Goal: Task Accomplishment & Management: Use online tool/utility

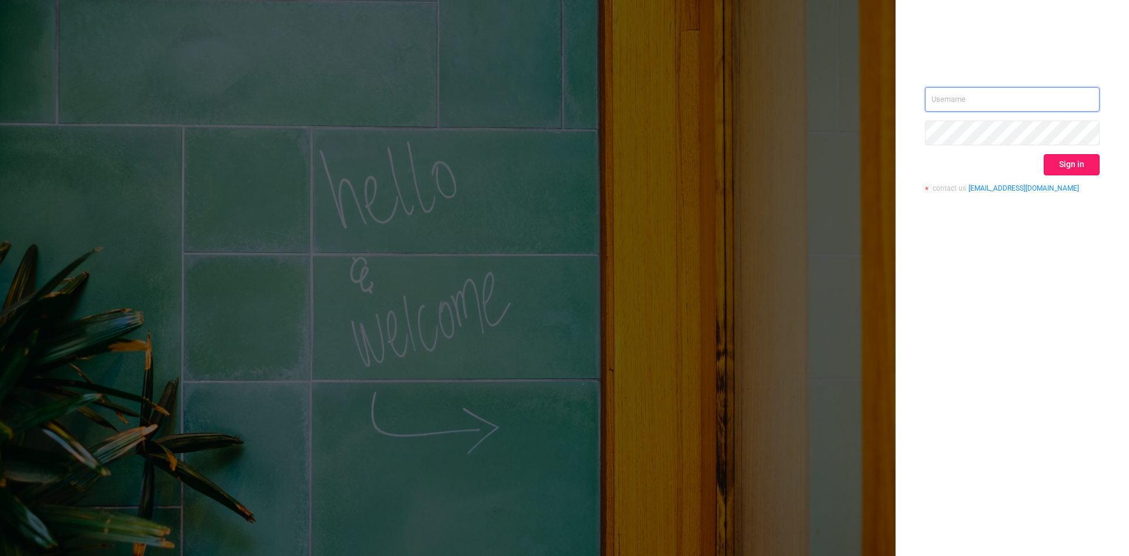
type input "[EMAIL_ADDRESS]"
click at [1076, 163] on button "Sign in" at bounding box center [1072, 164] width 56 height 21
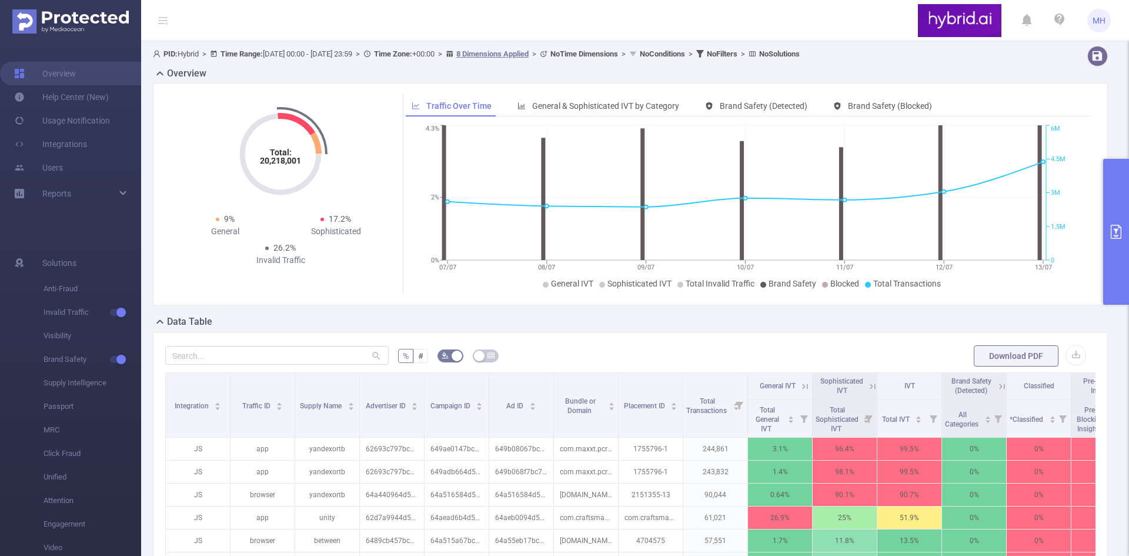
click at [1116, 224] on button "primary" at bounding box center [1116, 232] width 26 height 146
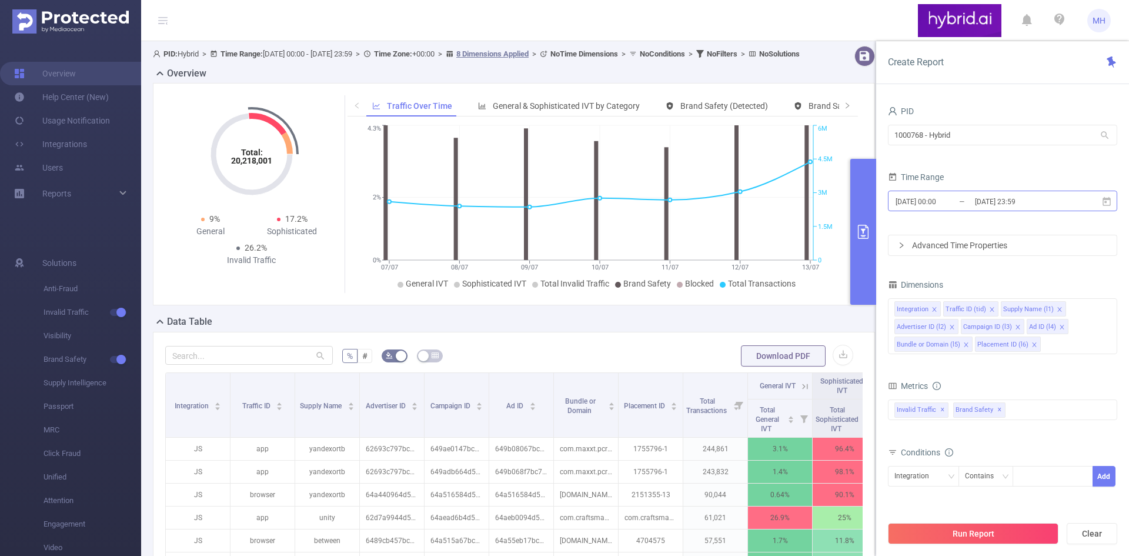
click at [953, 204] on input "[DATE] 00:00" at bounding box center [942, 201] width 95 height 16
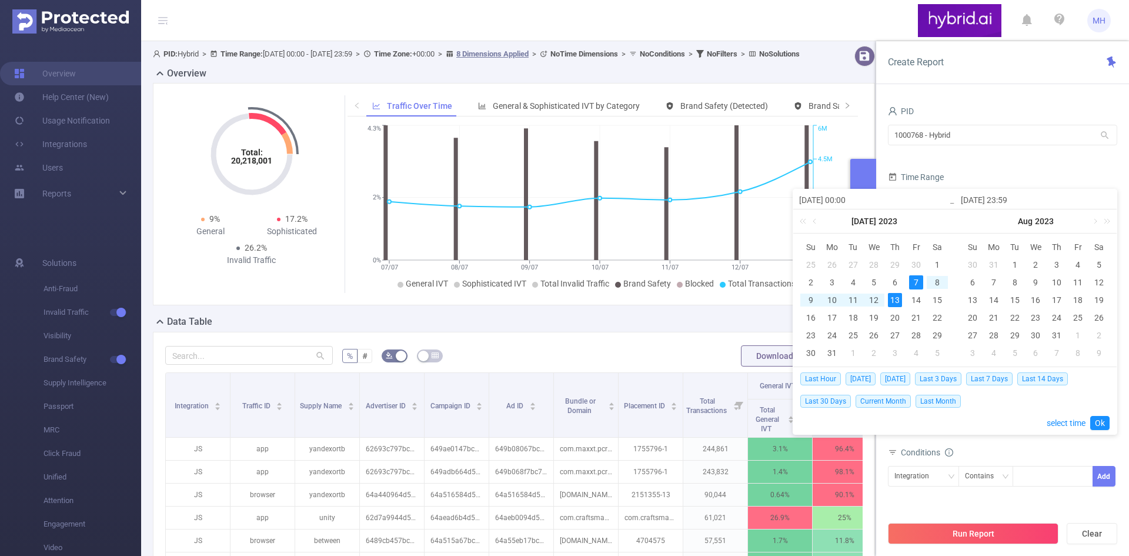
click at [815, 198] on input "[DATE] 00:00" at bounding box center [874, 200] width 150 height 14
type input "[DATE] 00:00"
click at [1062, 195] on input "[DATE] 23:59" at bounding box center [1036, 200] width 150 height 14
click at [877, 223] on link "2023" at bounding box center [887, 221] width 21 height 24
click at [825, 312] on link "2025" at bounding box center [820, 310] width 28 height 14
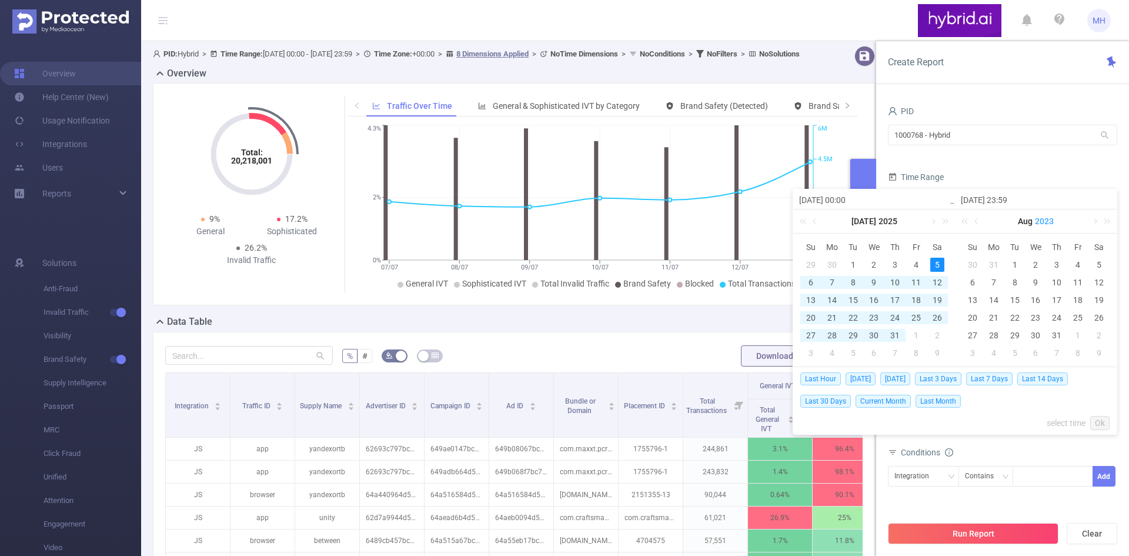
click at [1043, 222] on link "2023" at bounding box center [1044, 221] width 21 height 24
click at [989, 312] on link "2025" at bounding box center [982, 310] width 28 height 14
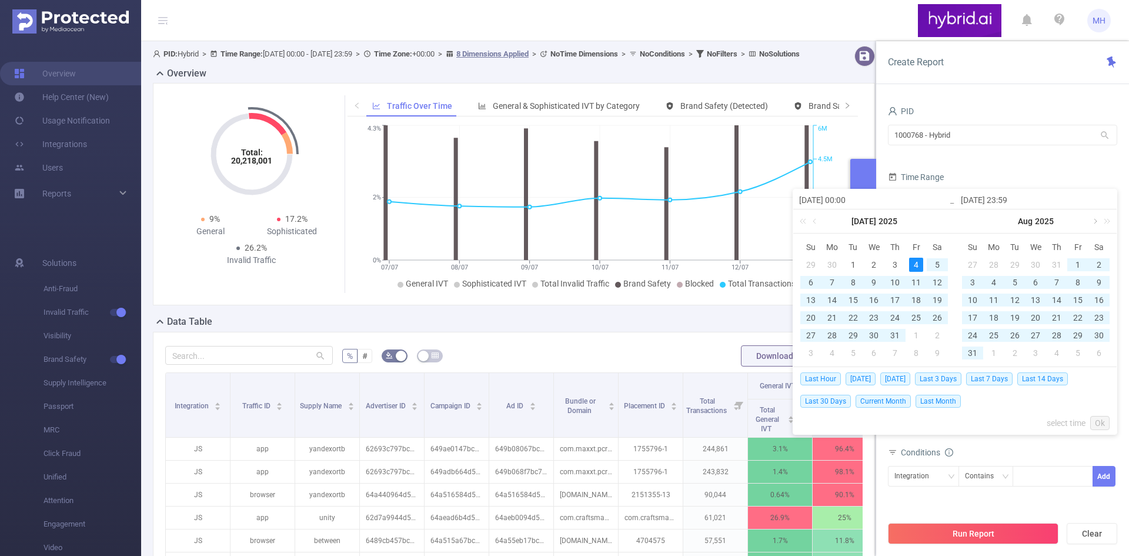
click at [1093, 221] on link at bounding box center [1094, 221] width 11 height 24
click at [1094, 221] on link at bounding box center [1094, 221] width 11 height 24
click at [932, 219] on link at bounding box center [932, 221] width 11 height 24
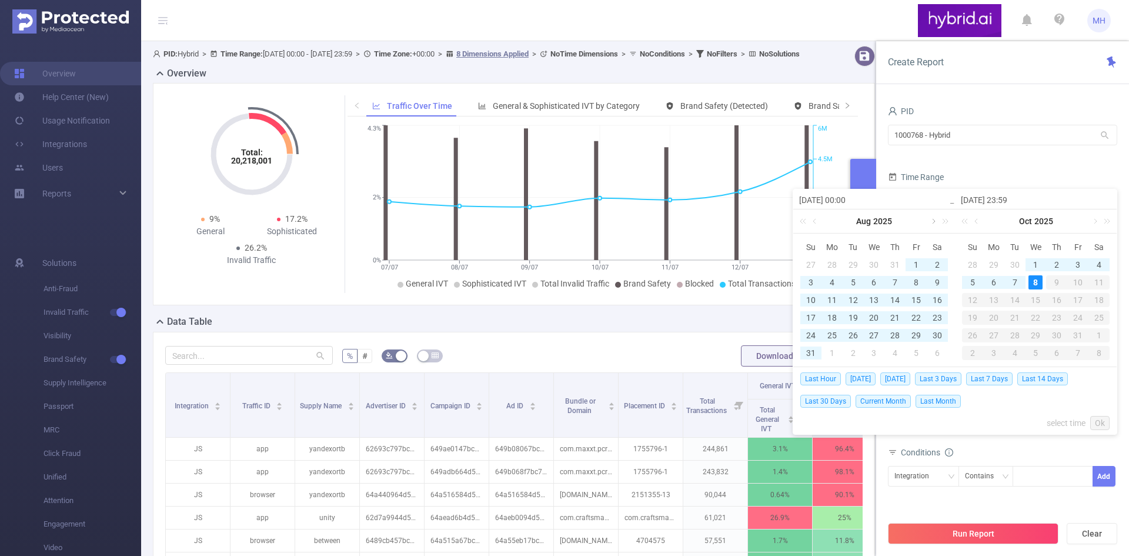
click at [932, 219] on link at bounding box center [932, 221] width 11 height 24
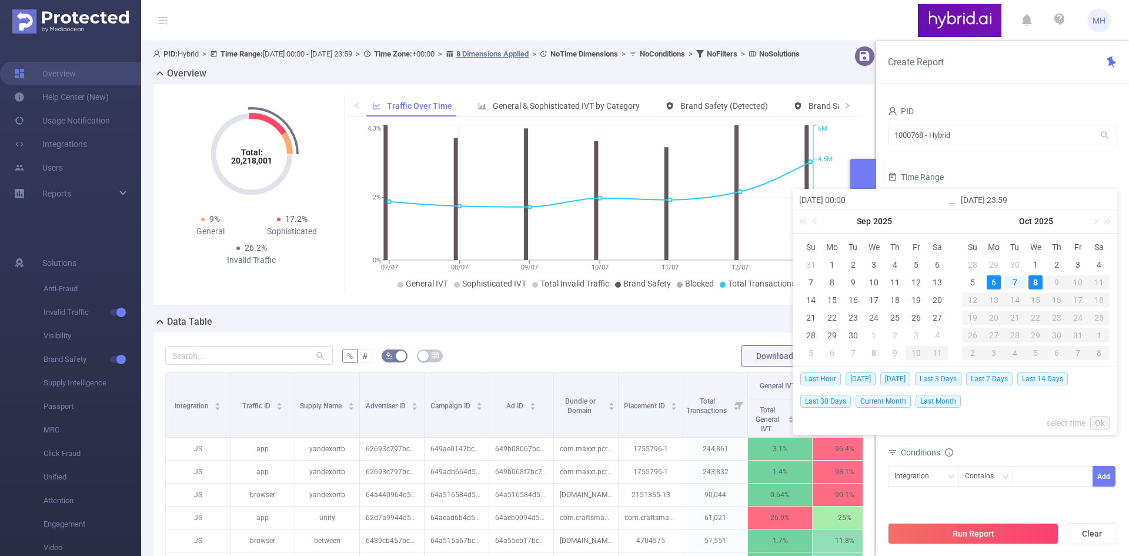
click at [989, 288] on div "6" at bounding box center [994, 282] width 14 height 14
type input "[DATE] 00:00"
type input "[DATE] 23:59"
type input "[DATE] 00:00"
type input "[DATE] 23:59"
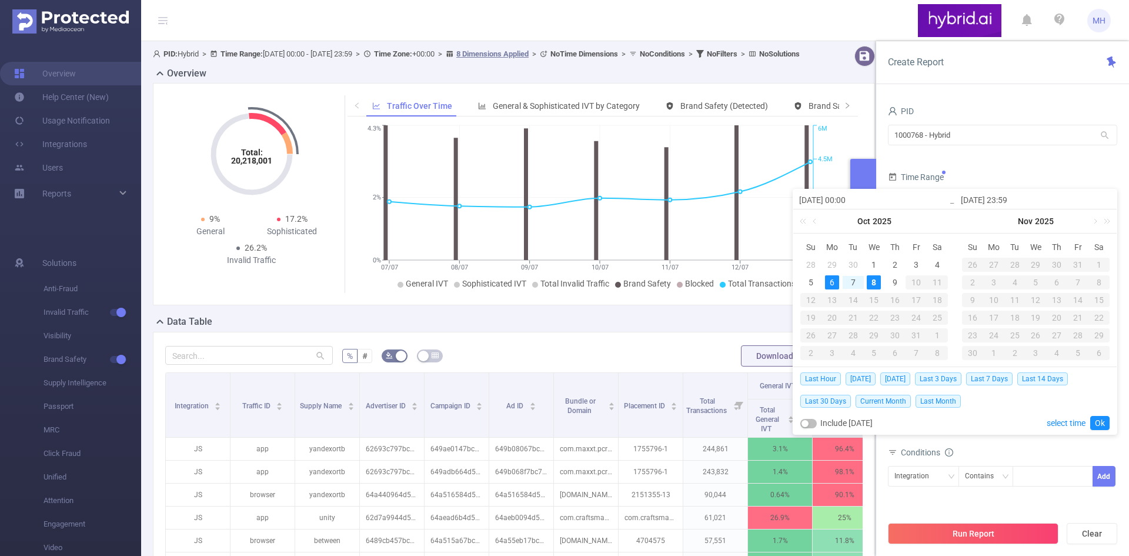
click at [879, 281] on div "8" at bounding box center [874, 282] width 14 height 14
click at [829, 282] on div "6" at bounding box center [832, 282] width 14 height 14
click at [1105, 423] on link "Ok" at bounding box center [1099, 423] width 19 height 14
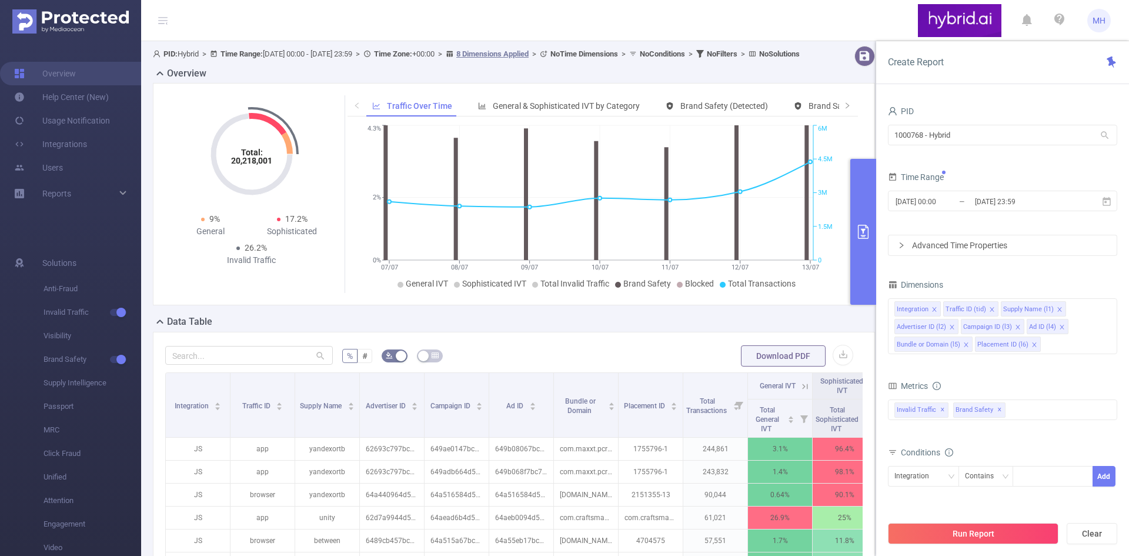
click at [803, 62] on div "PID: Hybrid > Time Range: [DATE] 00:00 - [DATE] 23:59 > Time Zone: +00:00 > 8 D…" at bounding box center [483, 54] width 661 height 16
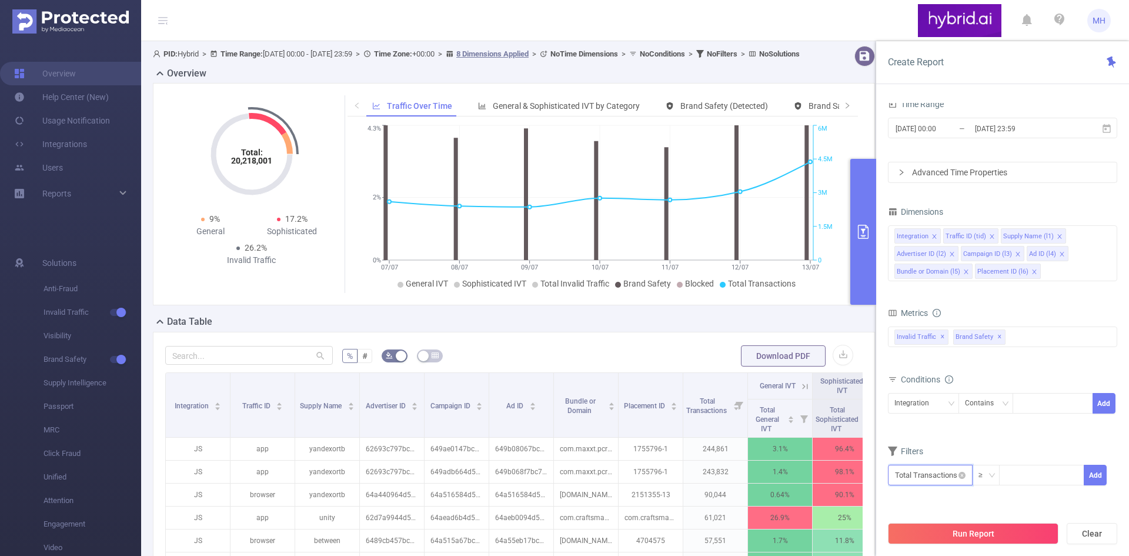
click at [958, 478] on input "text" at bounding box center [930, 475] width 85 height 21
click at [1033, 436] on form "Dimensions Integration Traffic ID (tid) Supply Name (l1) Advertiser ID (l2) Cam…" at bounding box center [1002, 351] width 229 height 297
click at [943, 401] on div "Integration" at bounding box center [924, 402] width 58 height 19
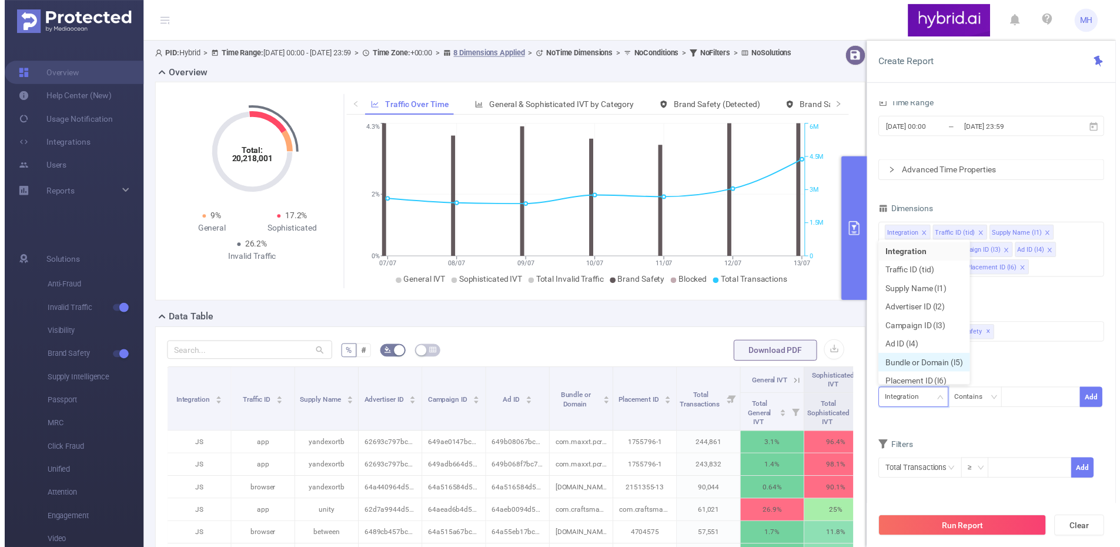
scroll to position [6, 0]
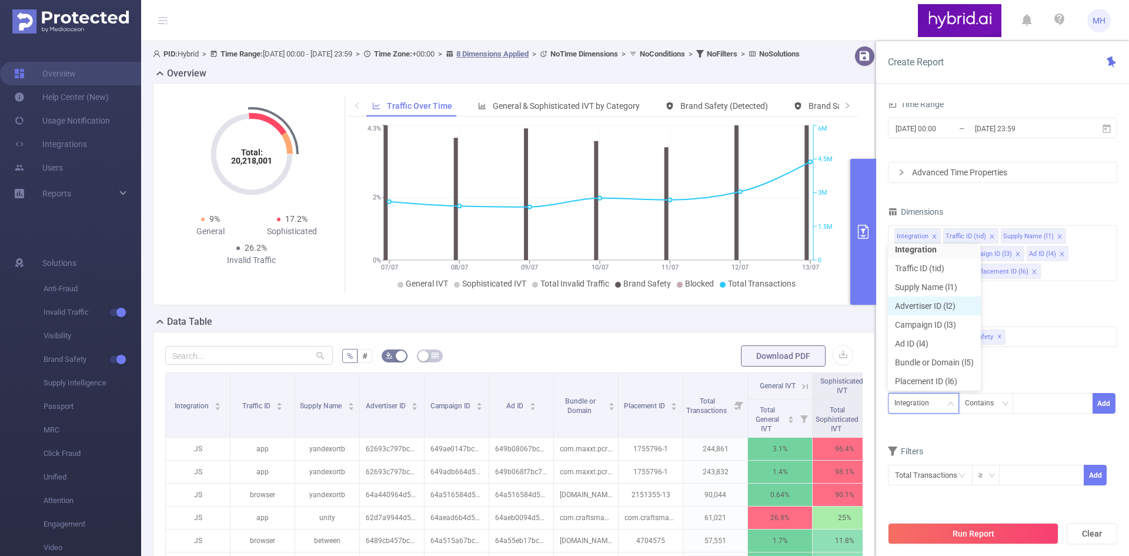
click at [919, 305] on li "Advertiser ID (l2)" at bounding box center [934, 305] width 93 height 19
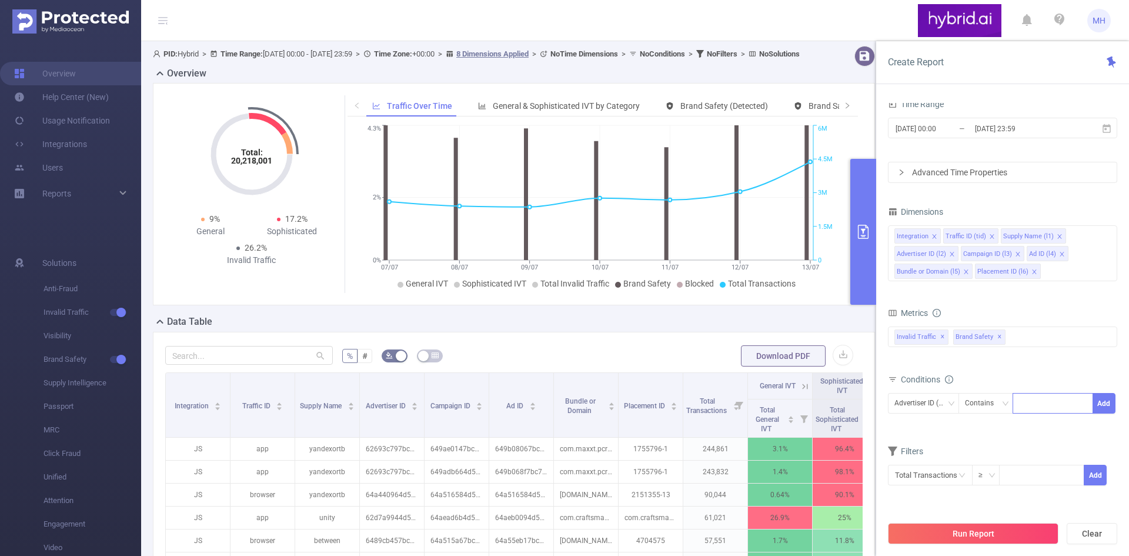
drag, startPoint x: 1034, startPoint y: 402, endPoint x: 1045, endPoint y: 408, distance: 12.1
click at [1035, 402] on div at bounding box center [1053, 402] width 68 height 19
paste input "68b1a10370e7b2574011d2e6"
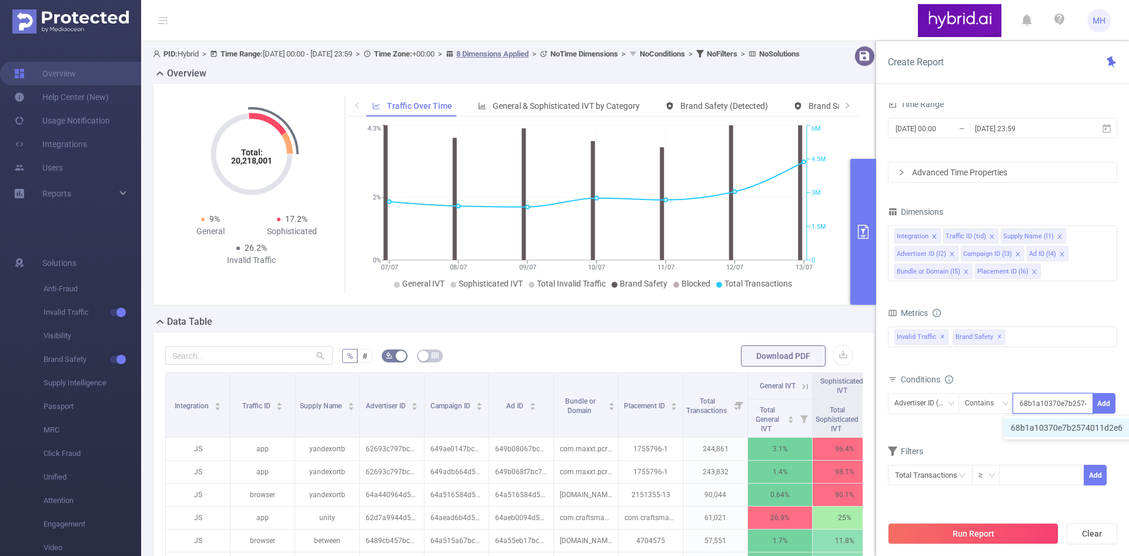
type input "68b1a10370e7b2574011d2e6"
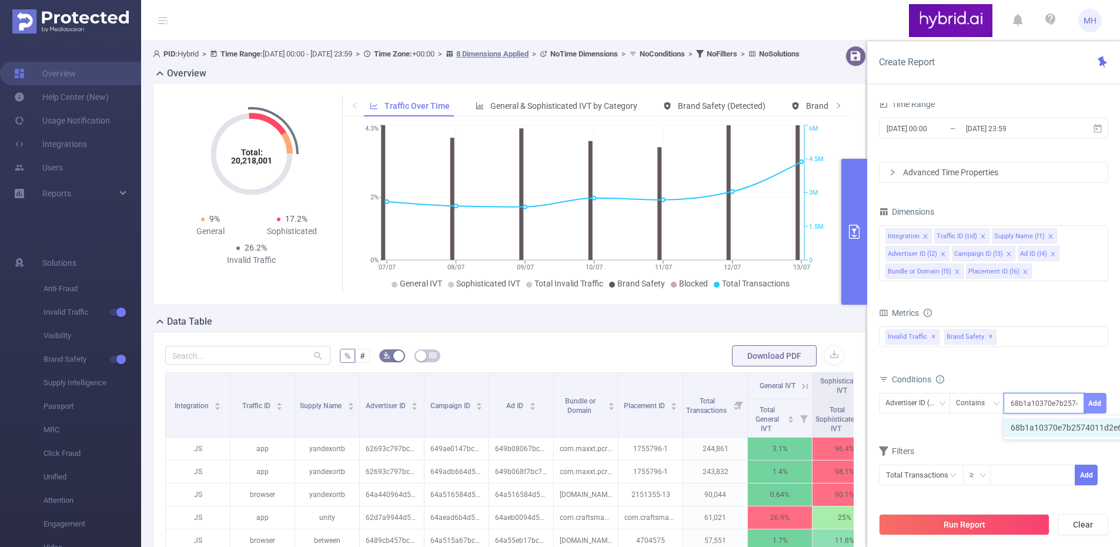
scroll to position [0, 28]
click at [1076, 426] on li "68b1a10370e7b2574011d2e6" at bounding box center [1073, 427] width 138 height 19
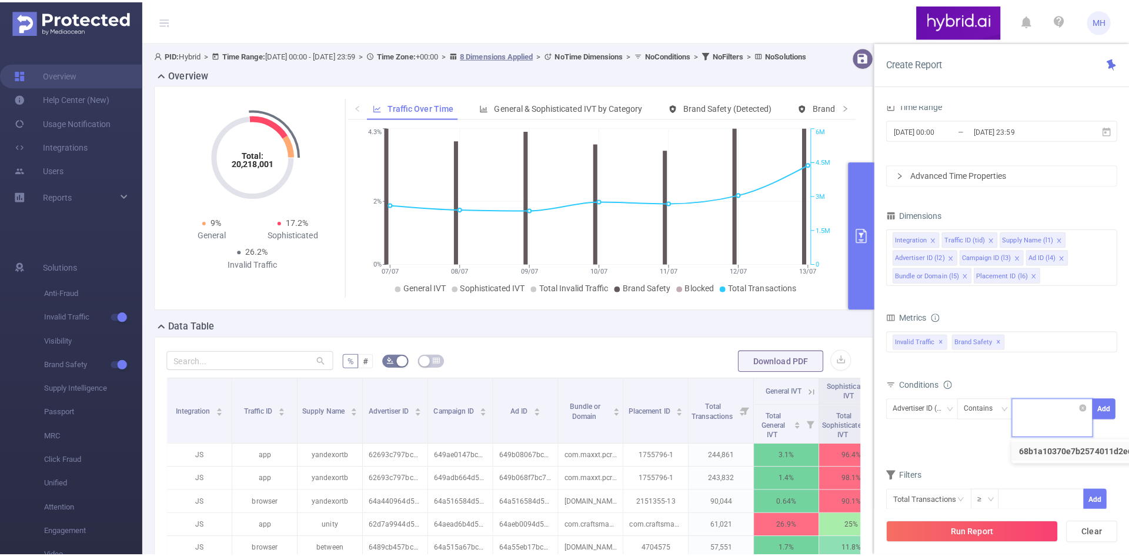
scroll to position [0, 0]
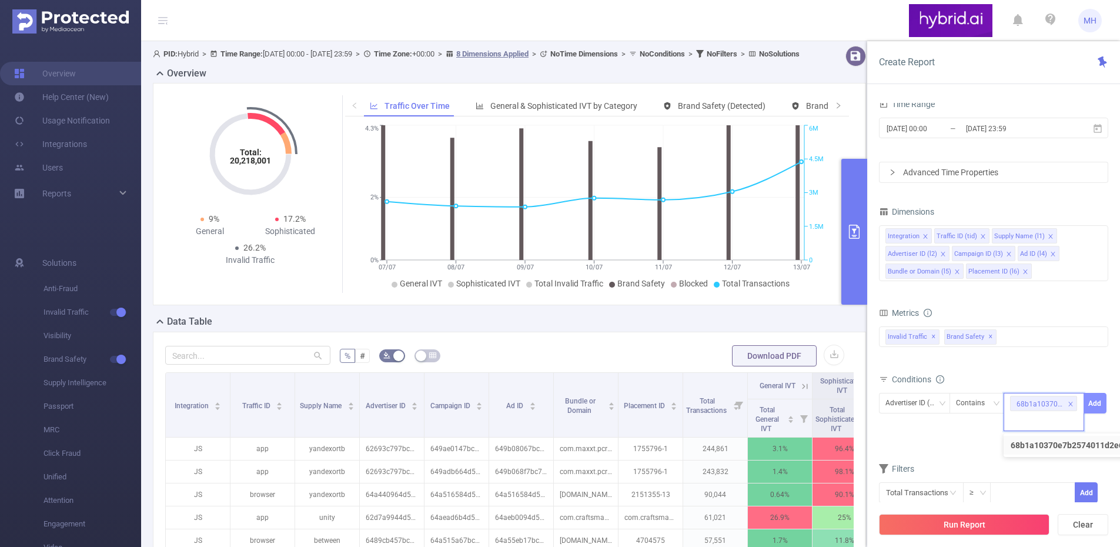
click at [1100, 409] on button "Add" at bounding box center [1095, 403] width 23 height 21
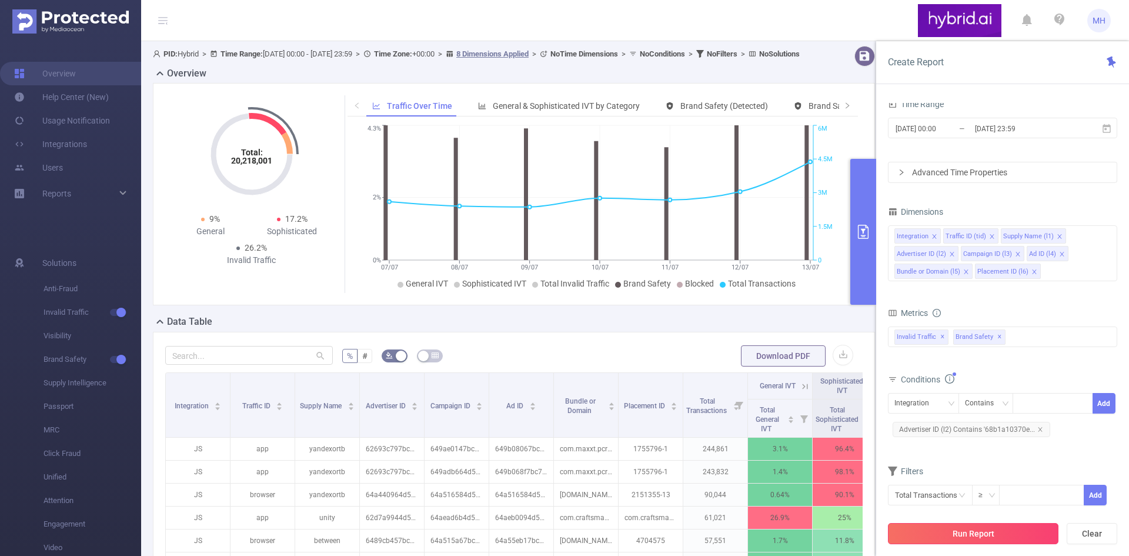
click at [994, 533] on button "Run Report" at bounding box center [973, 533] width 171 height 21
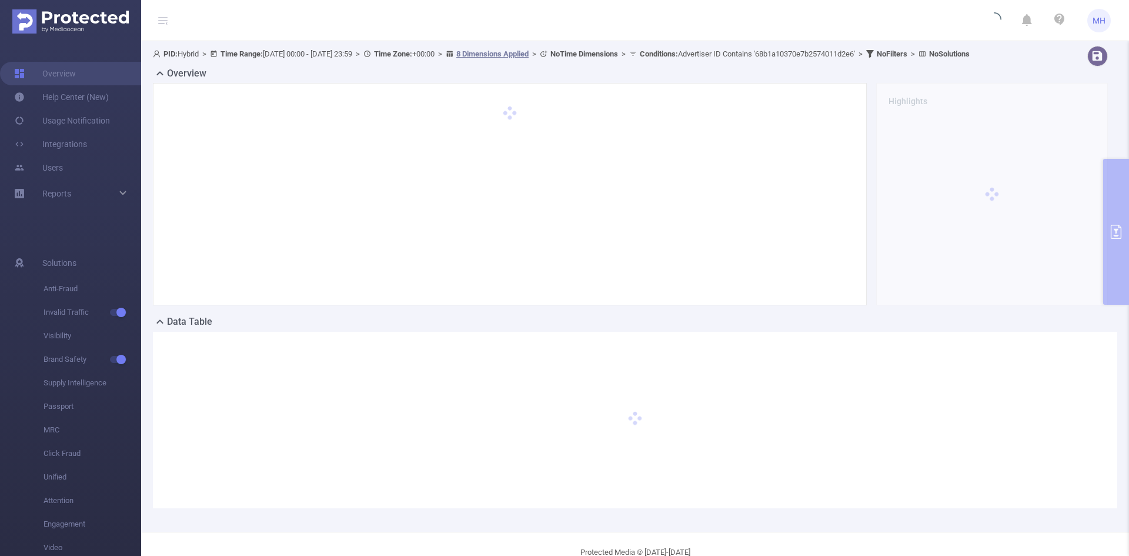
scroll to position [37, 0]
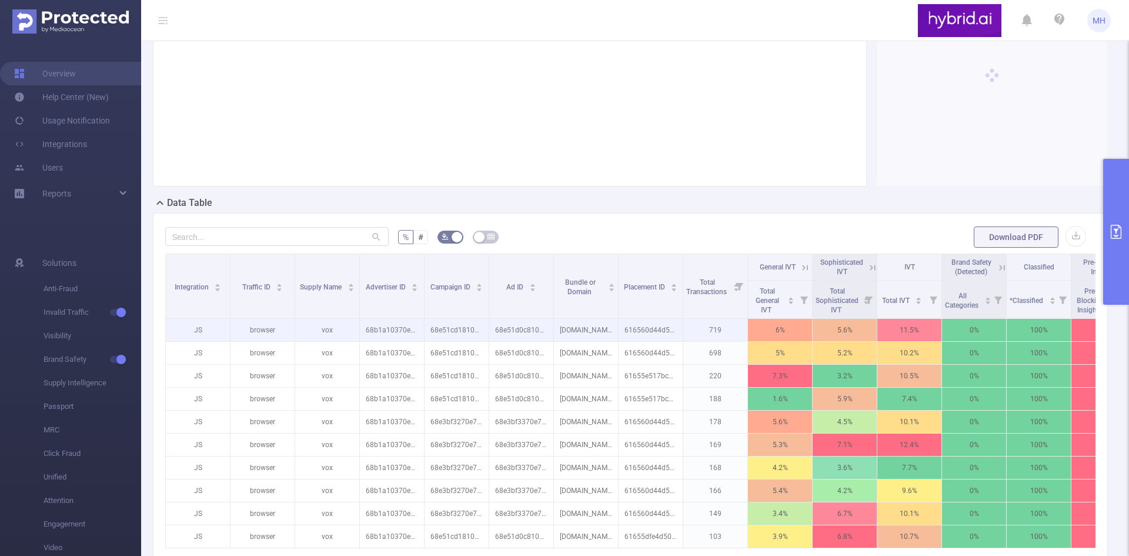
scroll to position [213, 0]
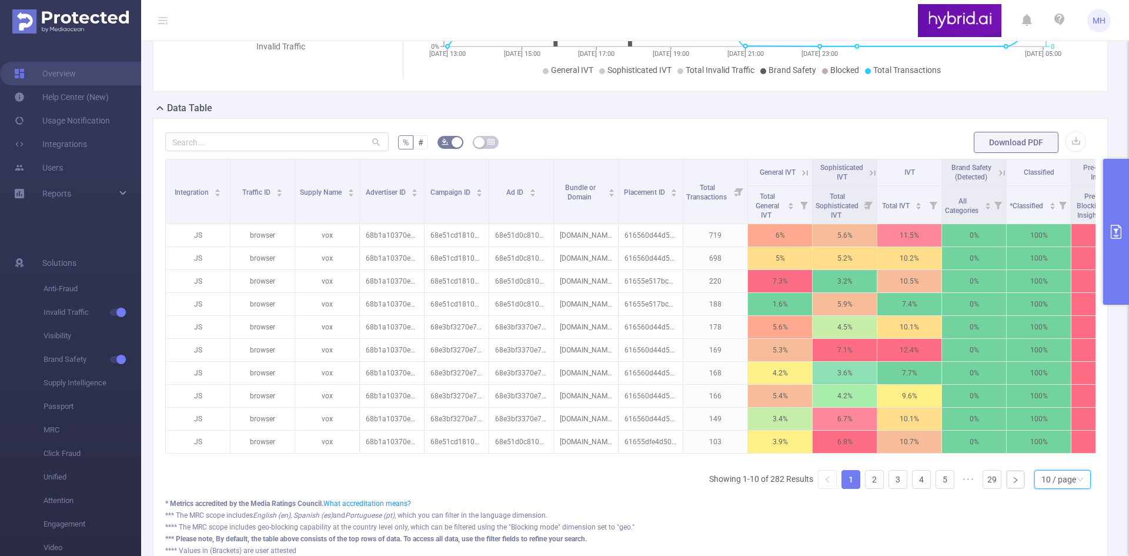
click at [1057, 488] on div "10 / page" at bounding box center [1059, 479] width 35 height 18
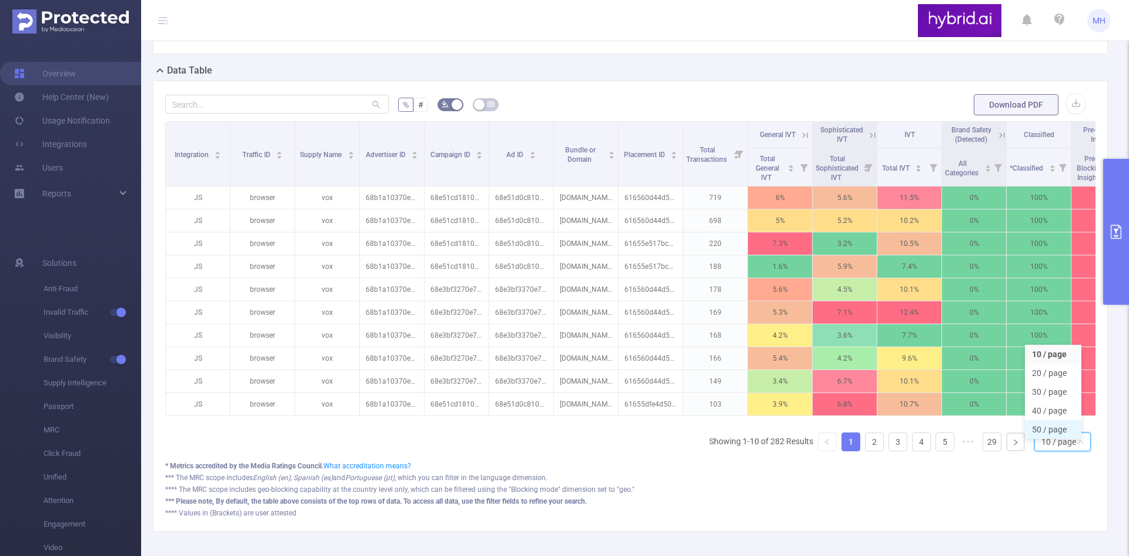
scroll to position [272, 0]
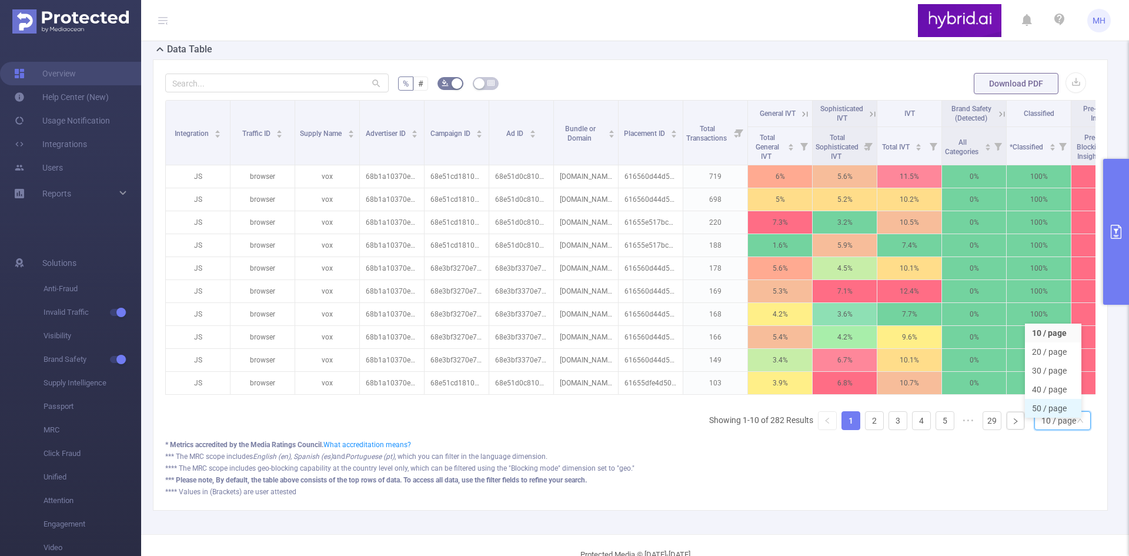
click at [1063, 418] on li "50 / page" at bounding box center [1053, 408] width 56 height 19
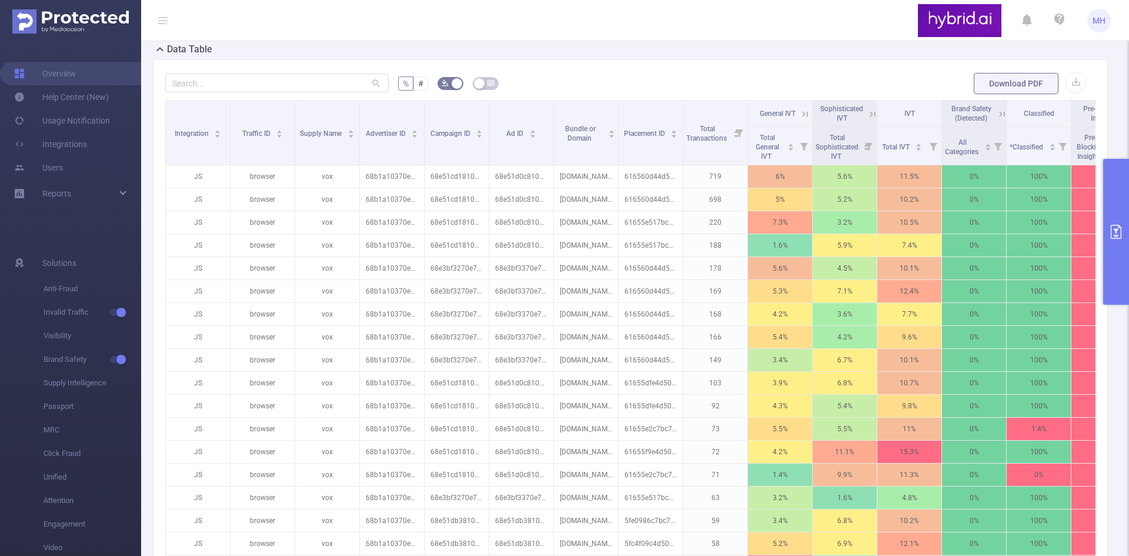
click at [873, 119] on icon at bounding box center [872, 114] width 11 height 11
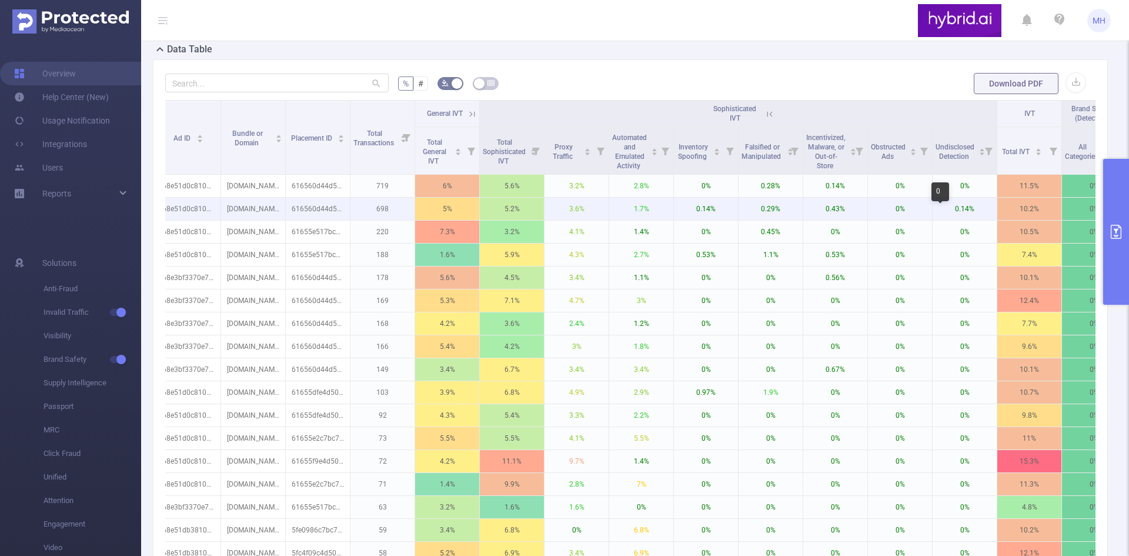
scroll to position [0, 353]
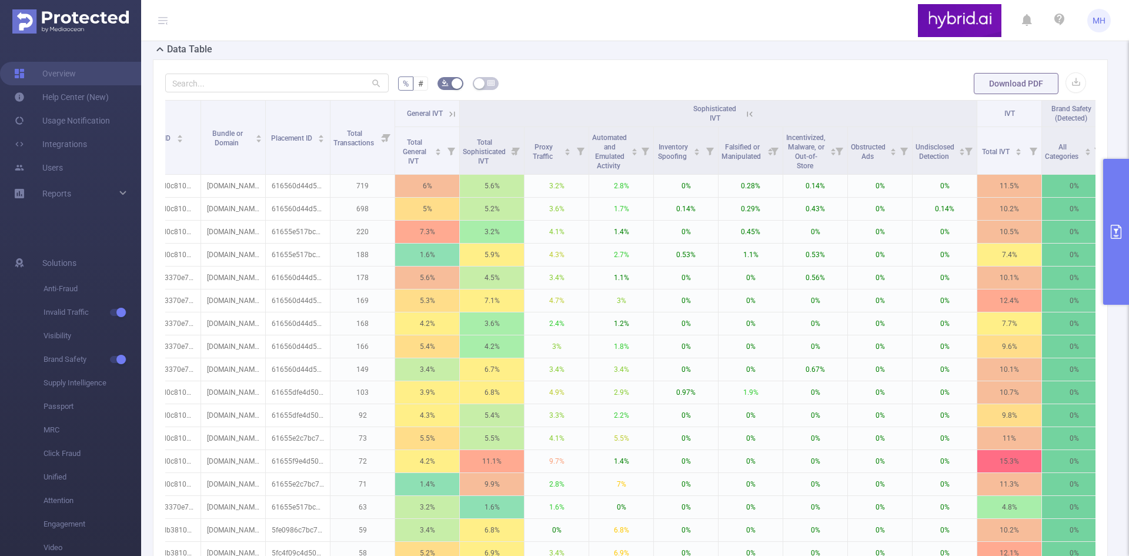
click at [750, 119] on icon at bounding box center [750, 114] width 11 height 11
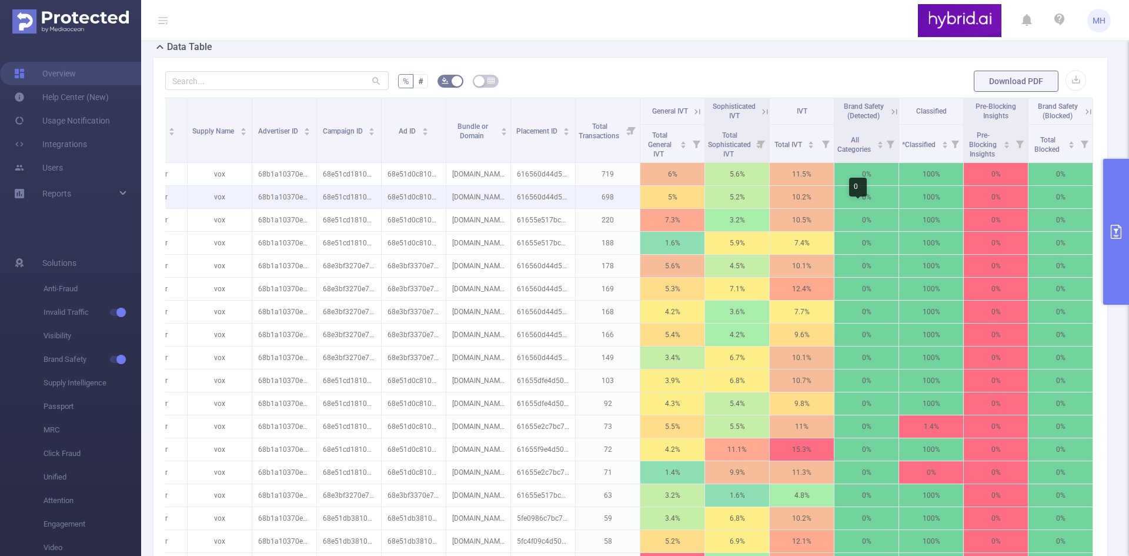
scroll to position [213, 0]
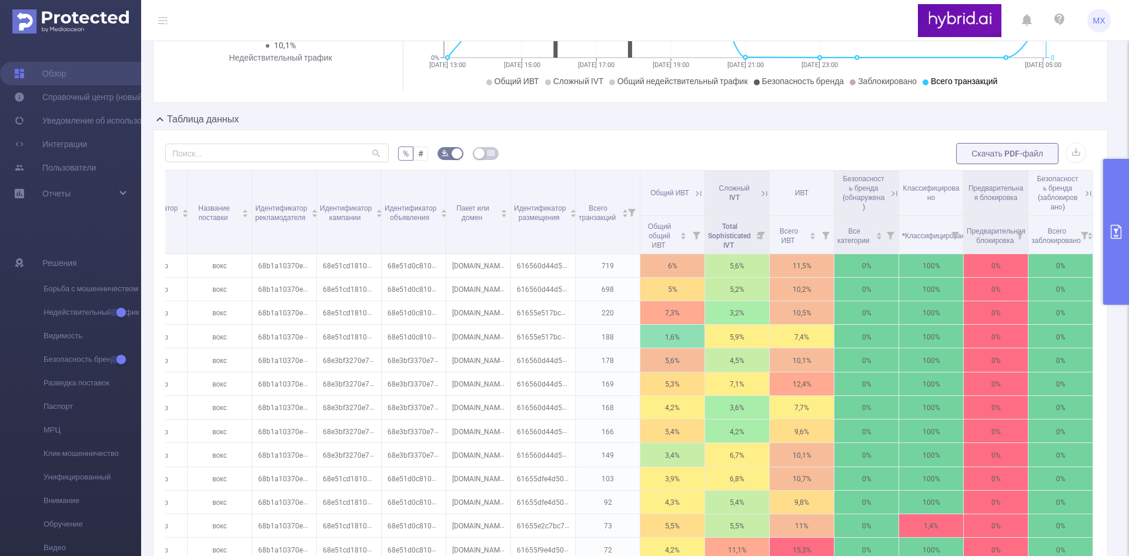
click at [762, 195] on icon at bounding box center [764, 193] width 5 height 5
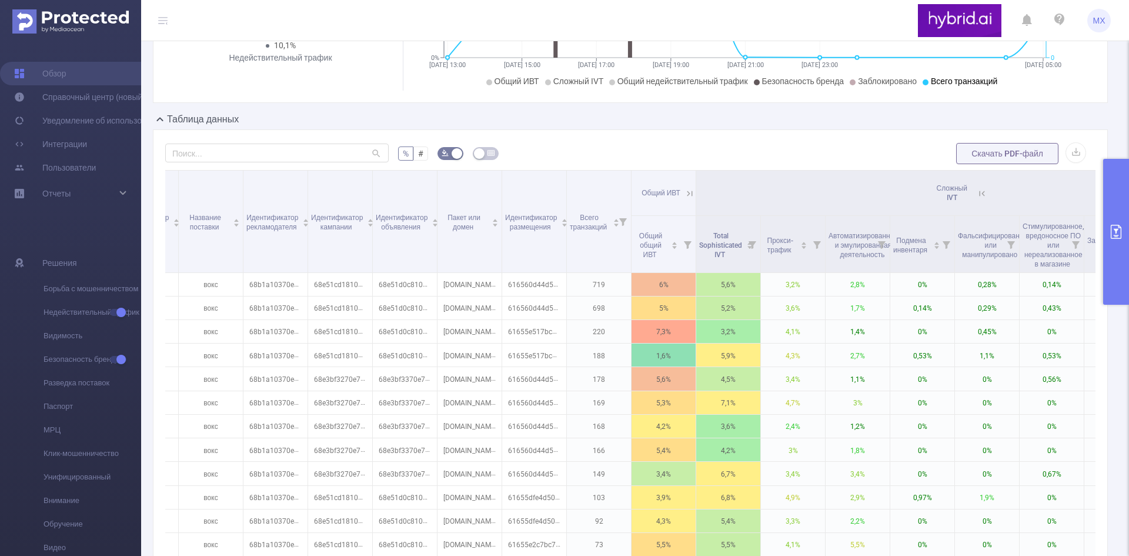
click at [982, 189] on icon at bounding box center [982, 193] width 11 height 11
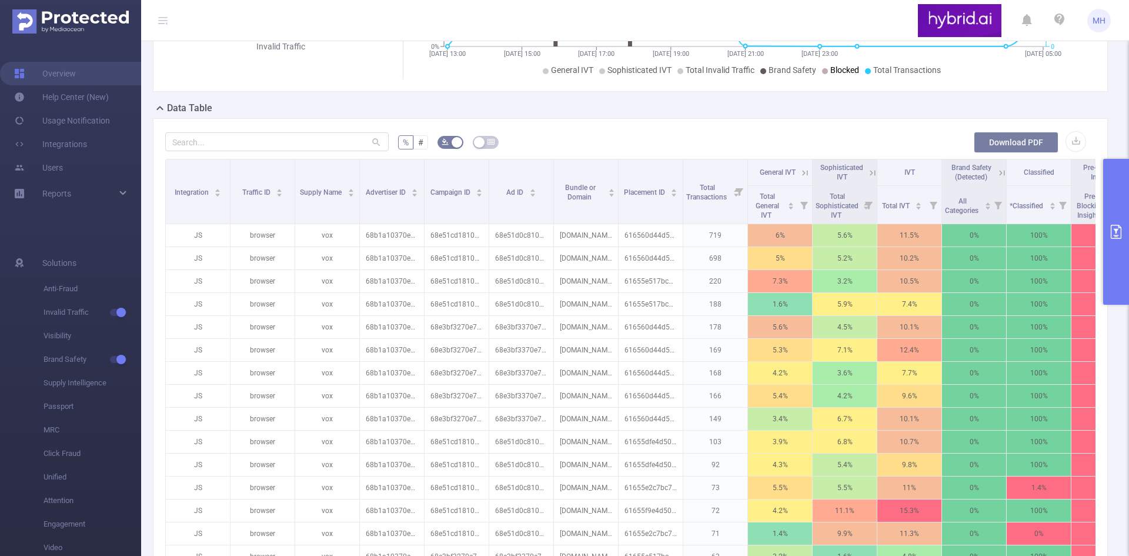
click at [1034, 151] on button "Download PDF" at bounding box center [1016, 142] width 85 height 21
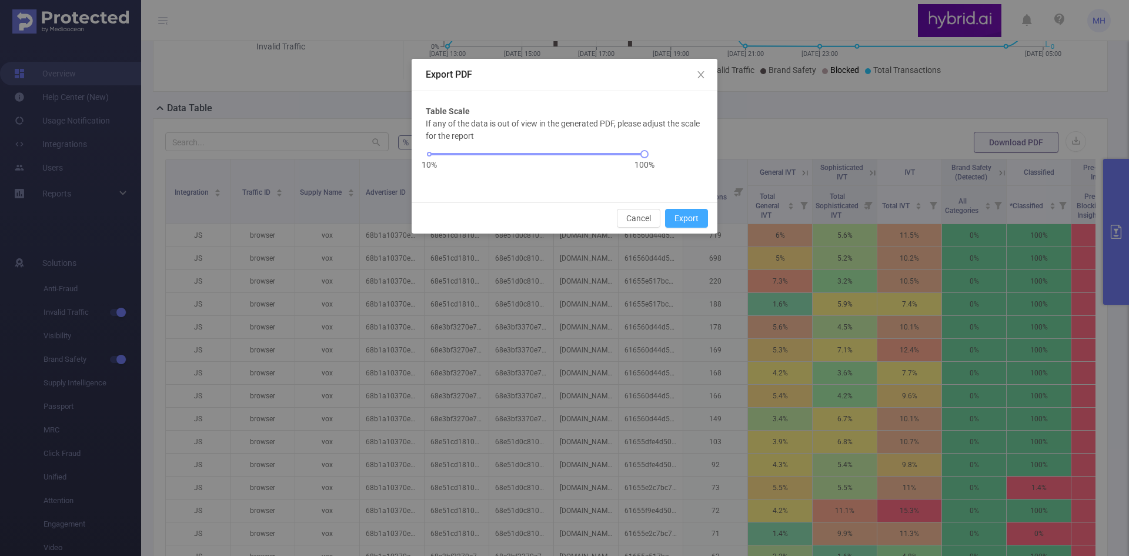
click at [686, 213] on button "Export" at bounding box center [686, 218] width 43 height 19
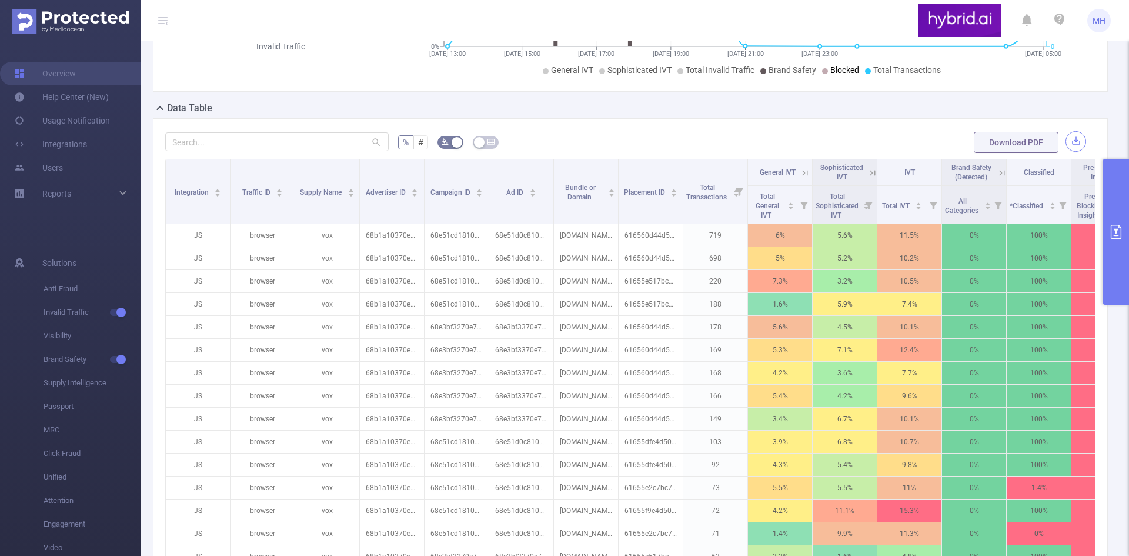
click at [1072, 152] on button "button" at bounding box center [1076, 141] width 21 height 21
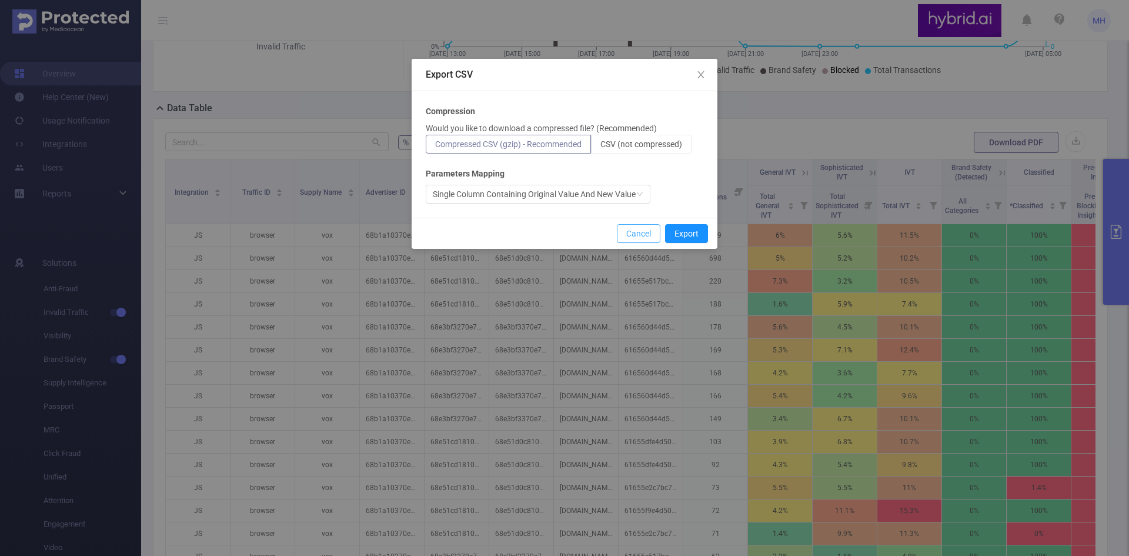
click at [630, 232] on button "Cancel" at bounding box center [639, 233] width 44 height 19
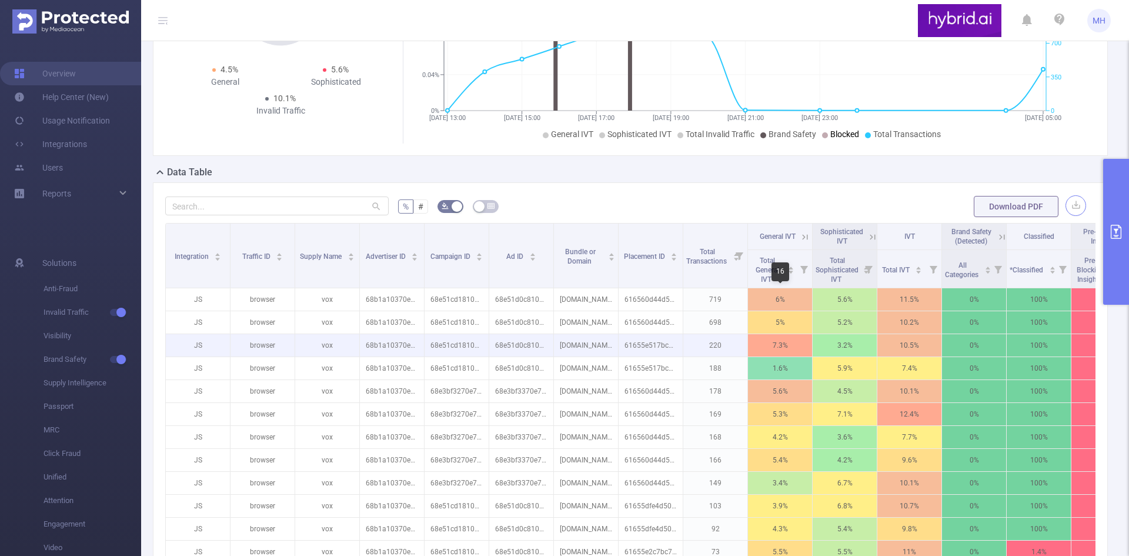
scroll to position [0, 0]
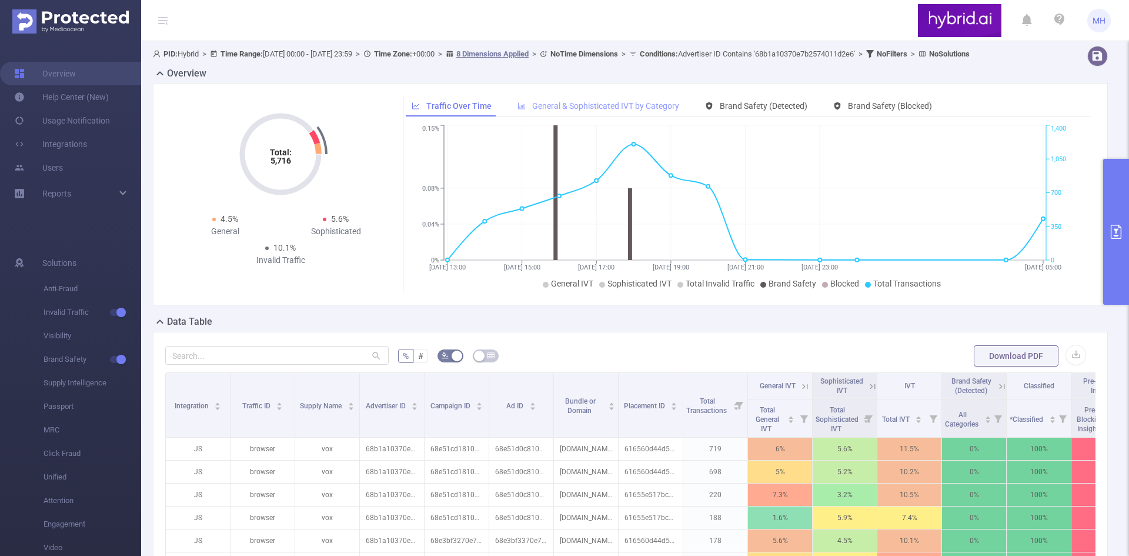
click at [580, 111] on span "General & Sophisticated IVT by Category" at bounding box center [605, 105] width 147 height 9
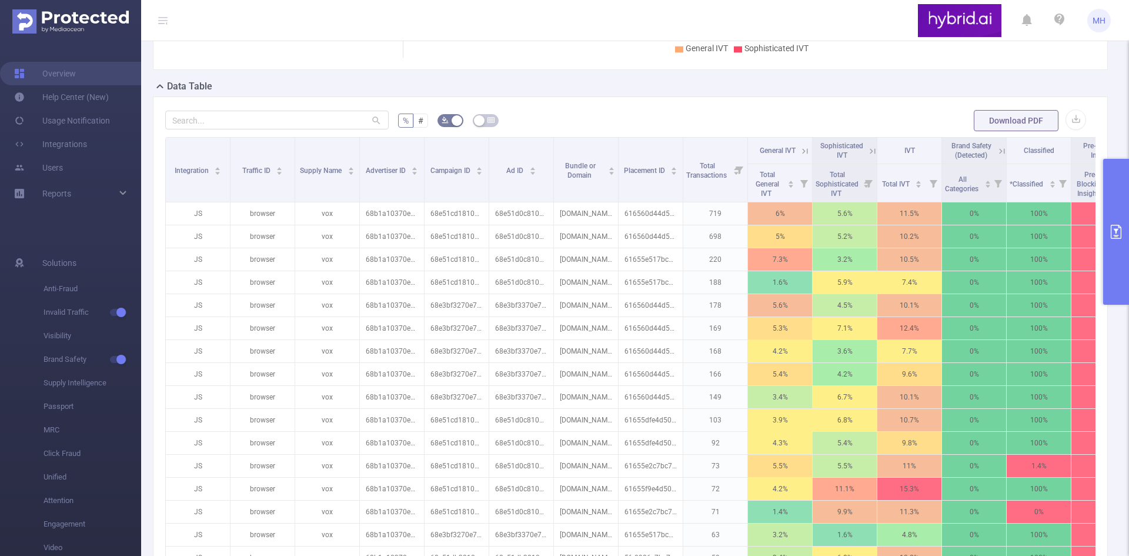
click at [775, 132] on form "% # Download PDF" at bounding box center [630, 121] width 930 height 24
